Goal: Transaction & Acquisition: Purchase product/service

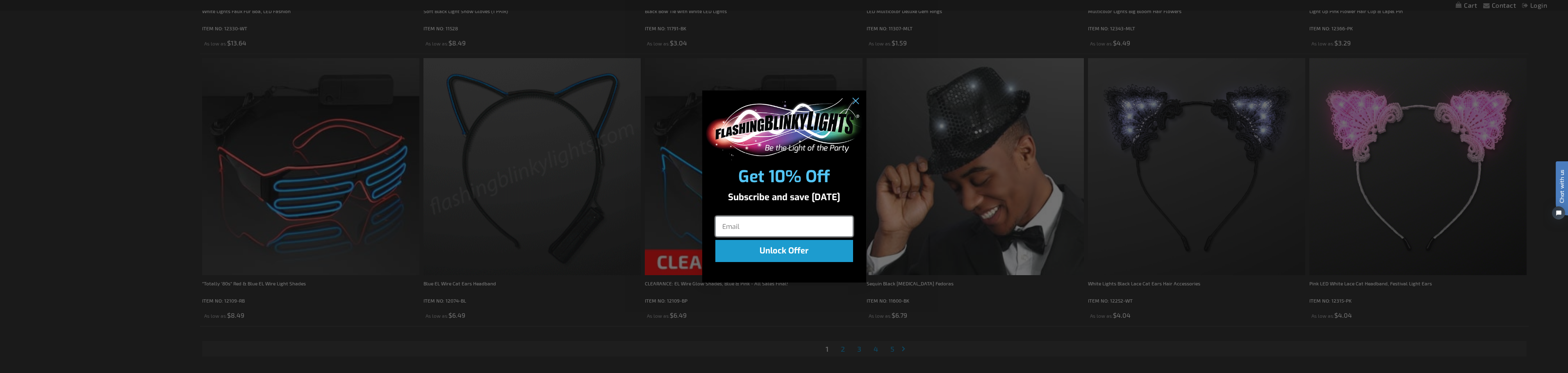
scroll to position [2624, 0]
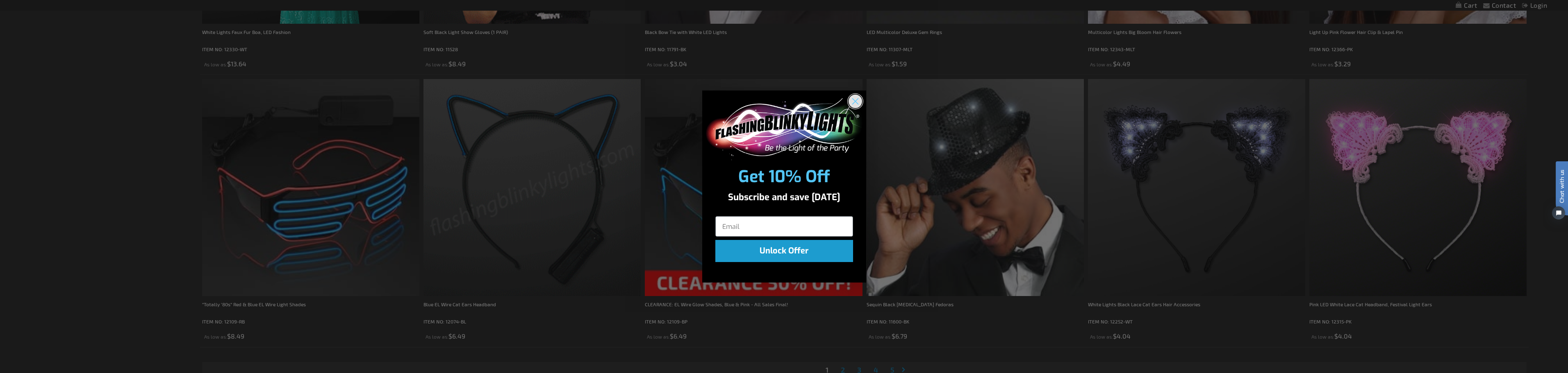
click at [858, 103] on circle "Close dialog" at bounding box center [855, 101] width 14 height 14
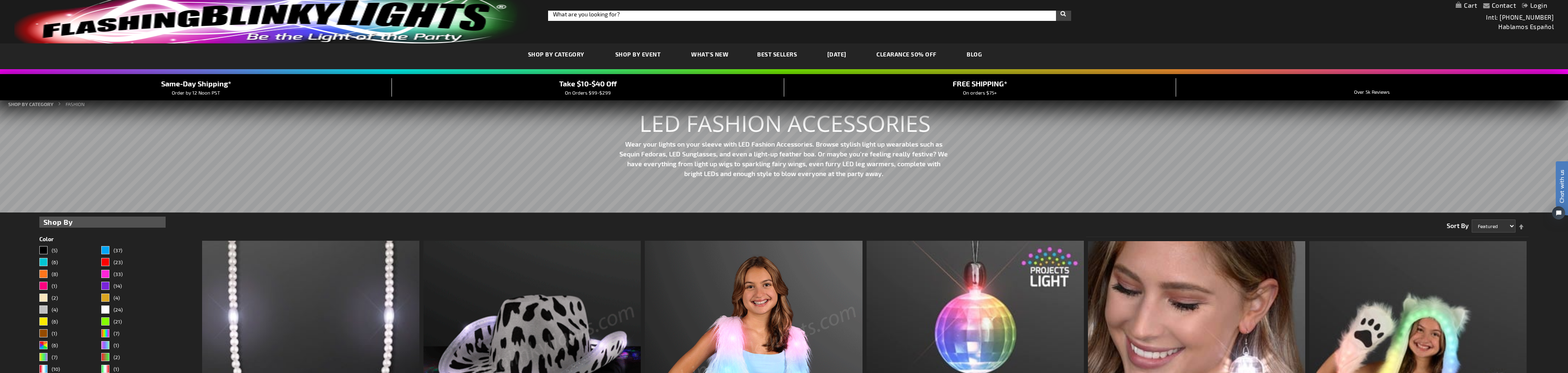
scroll to position [0, 0]
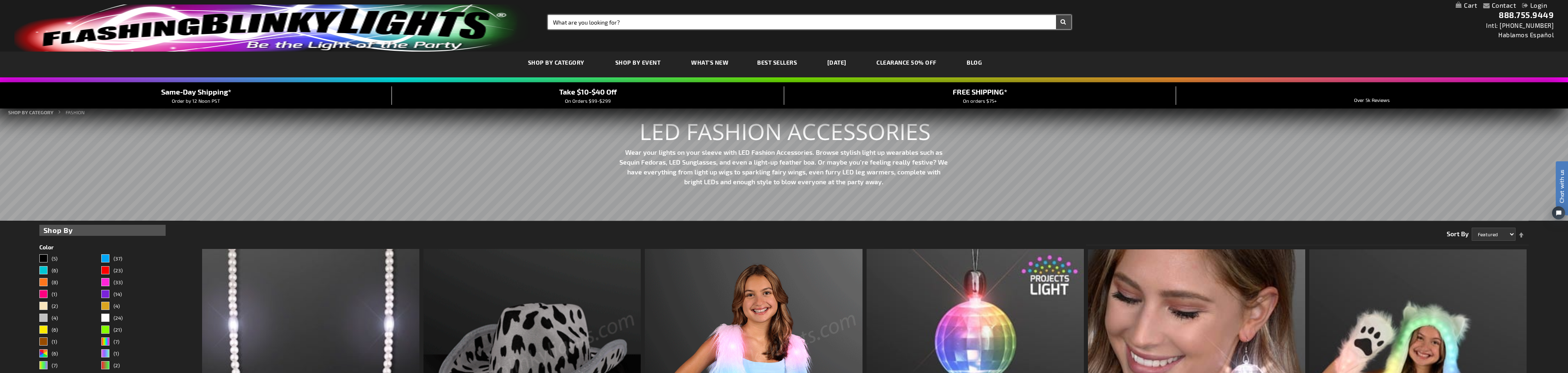
click at [596, 22] on input "Search" at bounding box center [809, 22] width 523 height 14
type input "hat"
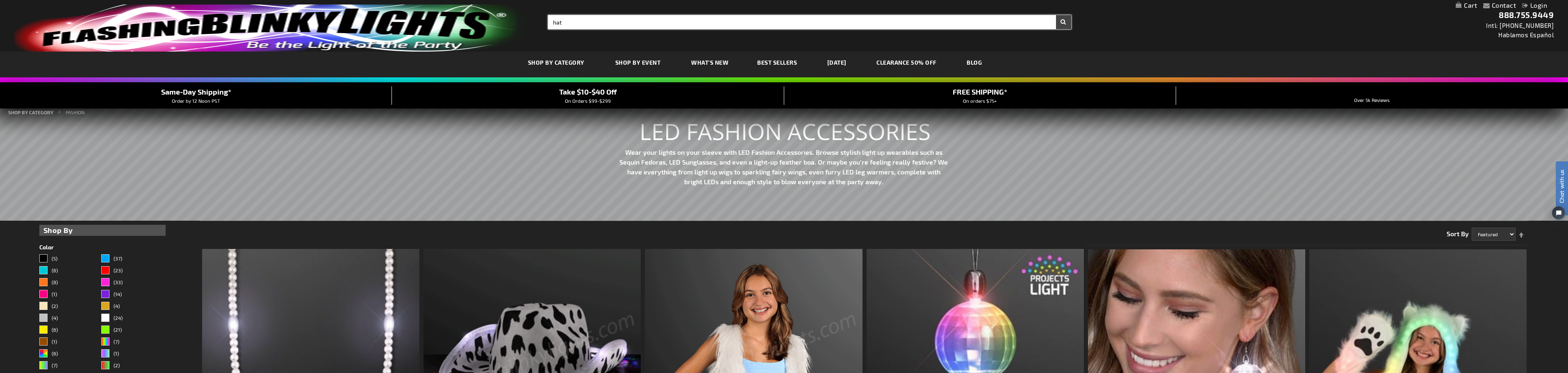
click at [1056, 15] on button "Search" at bounding box center [1064, 22] width 15 height 14
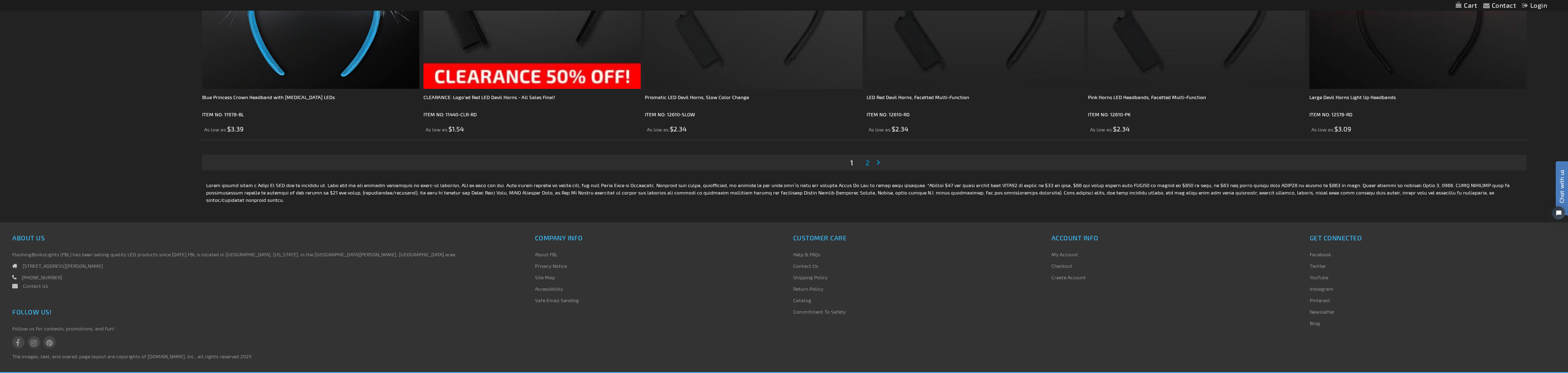
scroll to position [2776, 0]
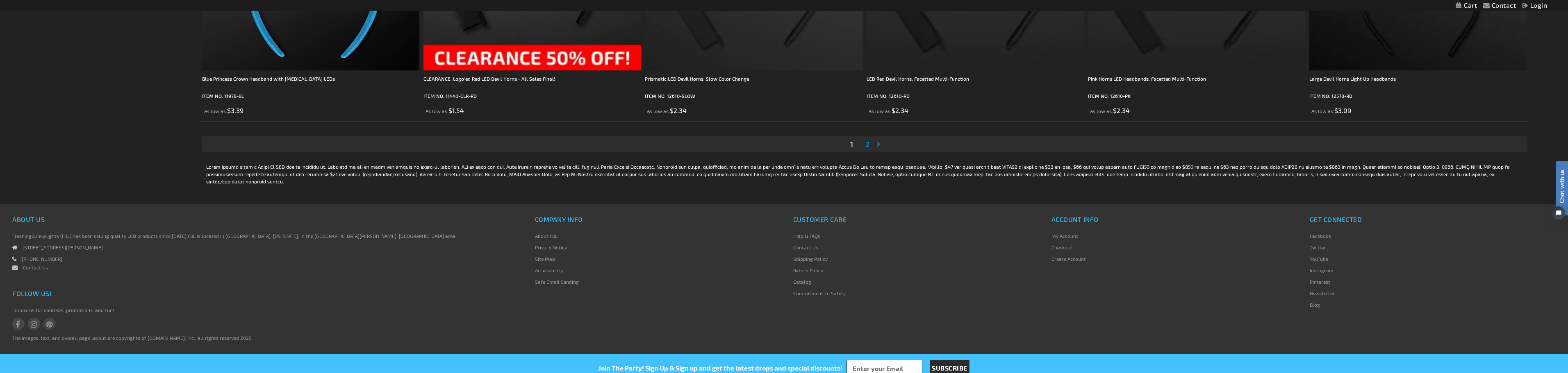
click at [868, 143] on span "2" at bounding box center [868, 144] width 4 height 9
